Goal: Find specific page/section: Find specific page/section

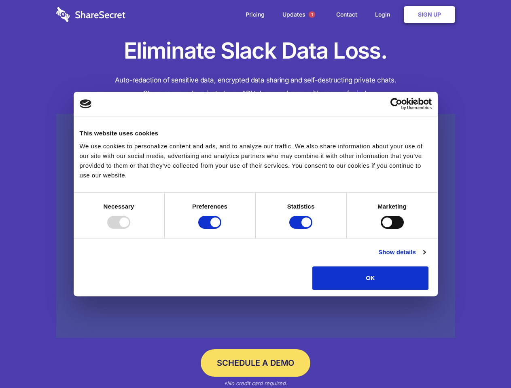
click at [130, 229] on div at bounding box center [118, 222] width 23 height 13
click at [221, 229] on input "Preferences" at bounding box center [209, 222] width 23 height 13
checkbox input "false"
click at [302, 229] on input "Statistics" at bounding box center [300, 222] width 23 height 13
checkbox input "false"
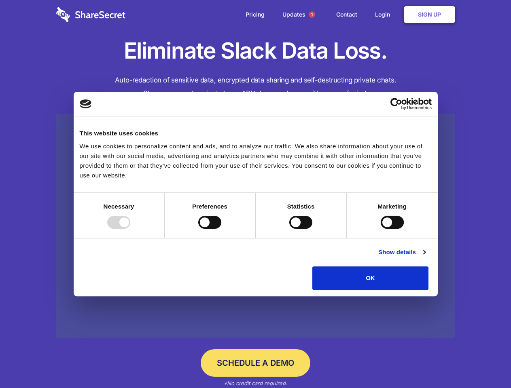
click at [381, 229] on input "Marketing" at bounding box center [392, 222] width 23 height 13
checkbox input "true"
click at [425, 257] on link "Show details" at bounding box center [401, 253] width 47 height 10
click at [0, 0] on li "Necessary 7 Necessary cookies help make a website usable by enabling basic func…" at bounding box center [0, 0] width 0 height 0
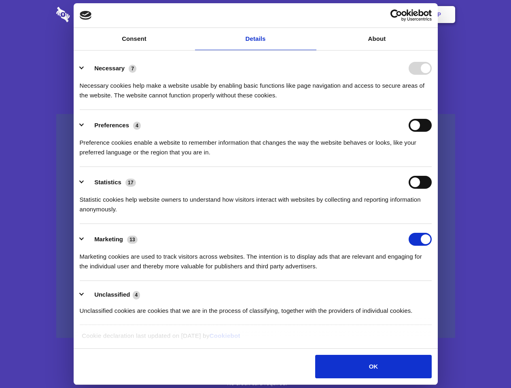
click at [312, 15] on span "1" at bounding box center [312, 14] width 6 height 6
